Goal: Find specific page/section: Find specific page/section

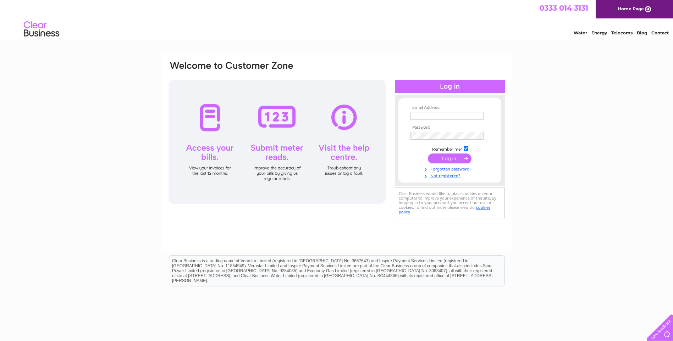
type input "steve.rollo@appliedtorque.co.uk"
click at [443, 158] on input "submit" at bounding box center [450, 159] width 44 height 10
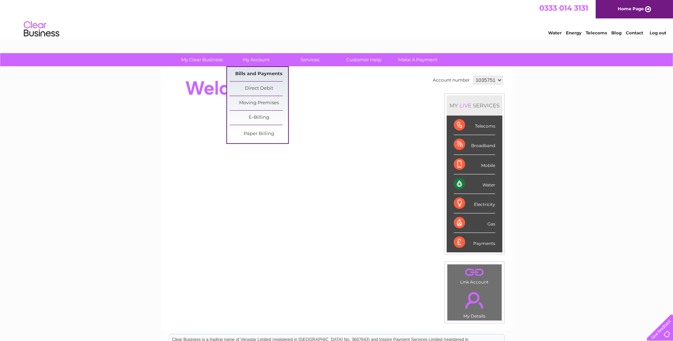
click at [264, 77] on link "Bills and Payments" at bounding box center [259, 74] width 59 height 14
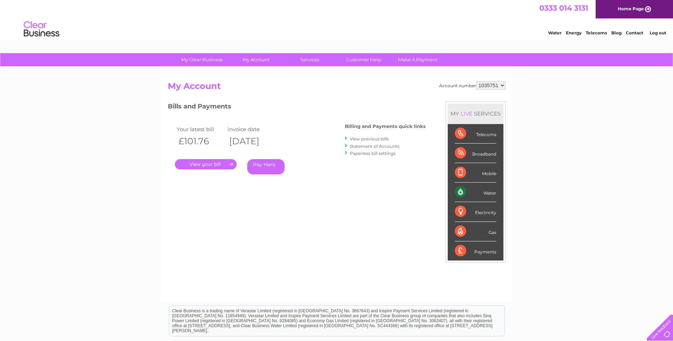
click at [222, 164] on link "." at bounding box center [206, 164] width 62 height 10
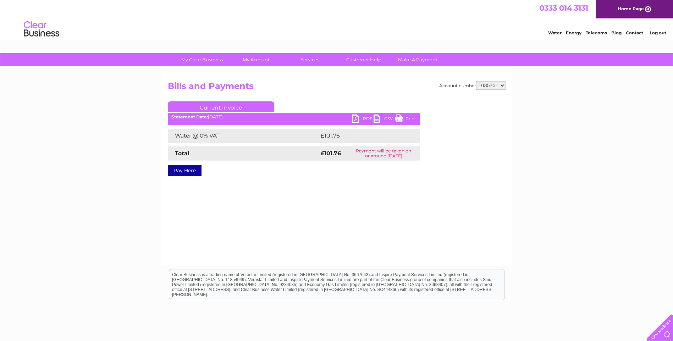
click at [355, 119] on link "PDF" at bounding box center [362, 120] width 21 height 10
